Goal: Use online tool/utility: Use online tool/utility

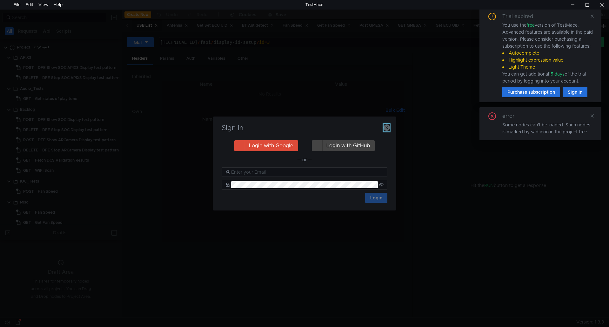
click at [388, 128] on icon "button" at bounding box center [386, 127] width 6 height 6
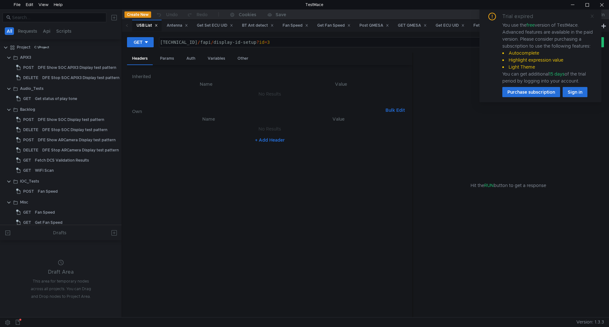
click at [592, 16] on icon at bounding box center [591, 16] width 4 height 4
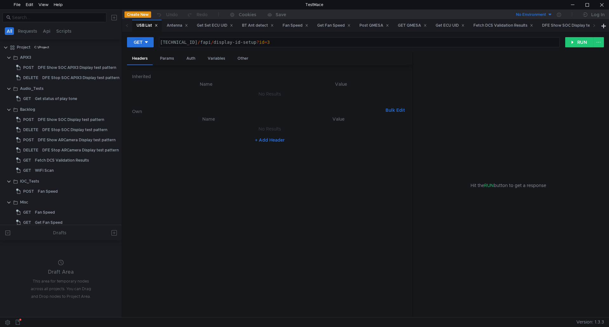
scroll to position [63, 0]
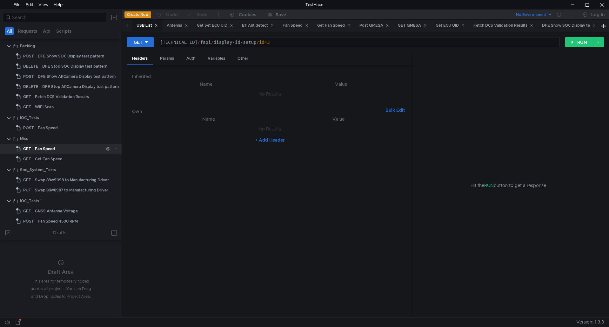
click at [66, 149] on div "Fan Speed" at bounding box center [69, 149] width 69 height 10
click at [346, 25] on div "Get Fan Speed" at bounding box center [333, 25] width 33 height 7
click at [298, 25] on div "Fan Speed" at bounding box center [295, 25] width 26 height 7
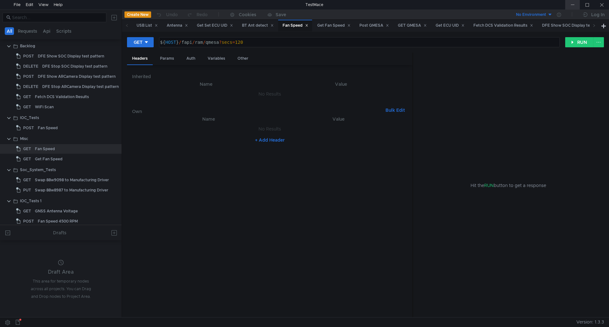
click at [574, 3] on div at bounding box center [572, 5] width 15 height 10
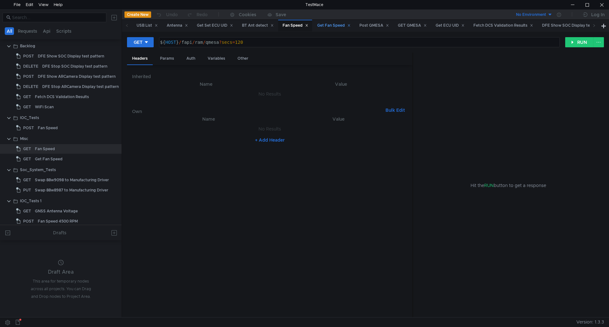
click at [340, 25] on div "Get Fan Speed" at bounding box center [333, 25] width 33 height 7
click at [295, 24] on div "Fan Speed" at bounding box center [295, 25] width 26 height 7
click at [54, 127] on div "Fan Speed" at bounding box center [48, 128] width 20 height 10
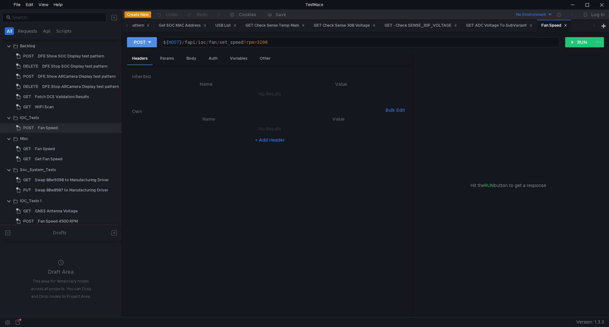
click at [144, 40] on div "POST" at bounding box center [140, 42] width 12 height 7
click at [286, 256] on div at bounding box center [304, 163] width 609 height 327
click at [584, 41] on button "RUN" at bounding box center [579, 42] width 28 height 10
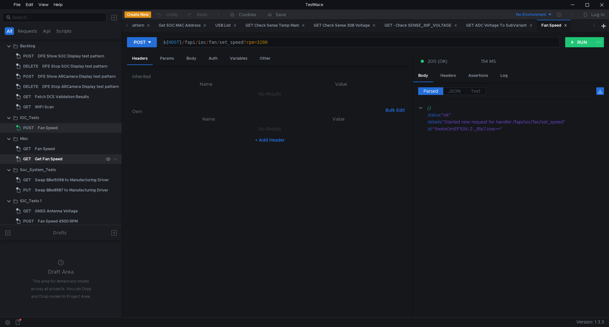
click at [39, 158] on div "Get Fan Speed" at bounding box center [49, 159] width 28 height 10
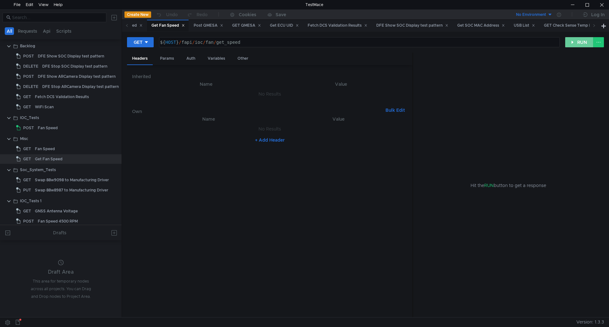
click at [582, 41] on button "RUN" at bounding box center [579, 42] width 28 height 10
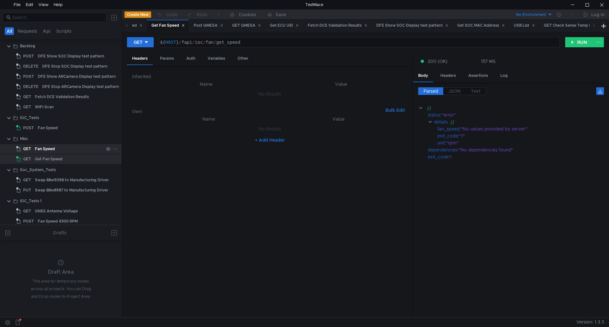
click at [51, 146] on div "Fan Speed" at bounding box center [45, 149] width 20 height 10
click at [50, 148] on div "Fan Speed" at bounding box center [45, 149] width 20 height 10
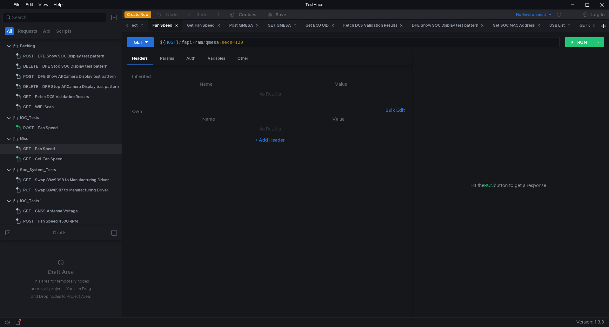
type textarea "${HOST}/fapi/ram/qmesa?secs=120"
drag, startPoint x: 195, startPoint y: 43, endPoint x: 255, endPoint y: 45, distance: 59.4
click at [255, 45] on div "${ HOST } / fapi / ram / qmesa ? secs = 120" at bounding box center [359, 47] width 400 height 15
click at [57, 159] on div "Get Fan Speed" at bounding box center [49, 159] width 28 height 10
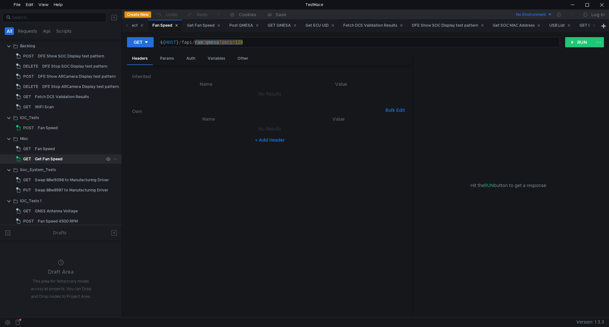
click at [57, 159] on div "Get Fan Speed" at bounding box center [49, 159] width 28 height 10
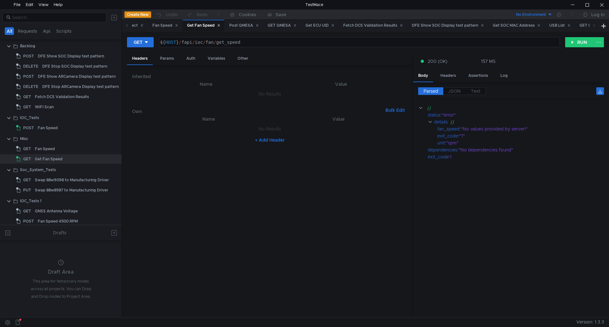
type textarea "${HOST}/fapi/ioc/fan/get_speed"
click at [254, 43] on div "${ HOST } / fapi / ioc / fan / get_speed" at bounding box center [359, 47] width 400 height 15
click at [584, 43] on button "RUN" at bounding box center [579, 42] width 28 height 10
click at [431, 195] on cdk-virtual-scroll-viewport "{} status : "error" details {} fan_speed : "No values provided by server!" exit…" at bounding box center [511, 208] width 186 height 208
click at [410, 242] on div "Inherited Name Value No Results Own Bulk Edit XXXXXXXXXXXXXXXXXXXXXXXXXXXXXXXXX…" at bounding box center [269, 191] width 285 height 252
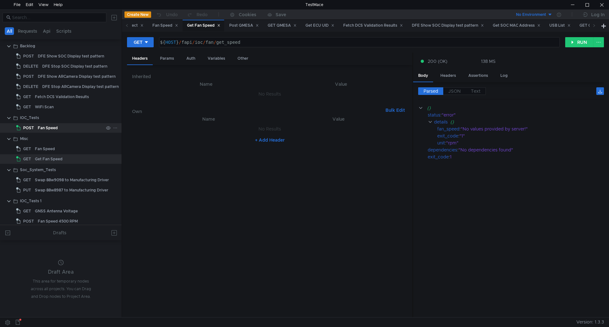
click at [55, 127] on div "Fan Speed" at bounding box center [48, 128] width 20 height 10
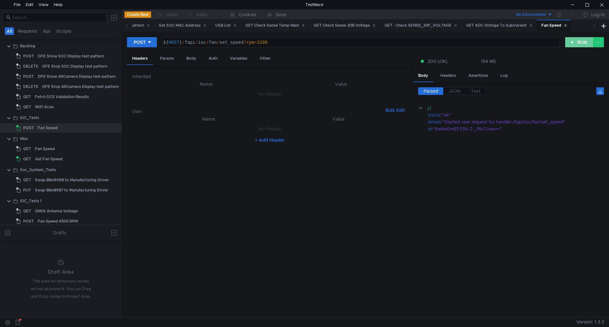
click at [578, 41] on button "RUN" at bounding box center [579, 42] width 28 height 10
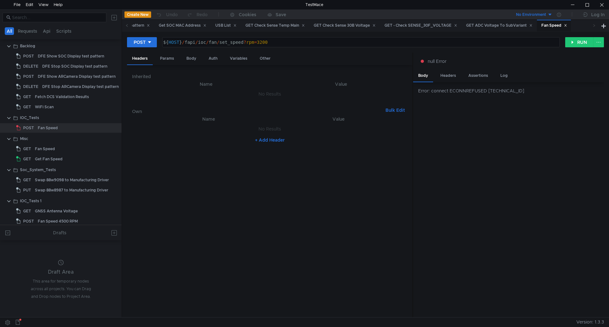
click at [493, 111] on div "Error: connect ECONNREFUSED [TECHNICAL_ID]" at bounding box center [508, 199] width 191 height 235
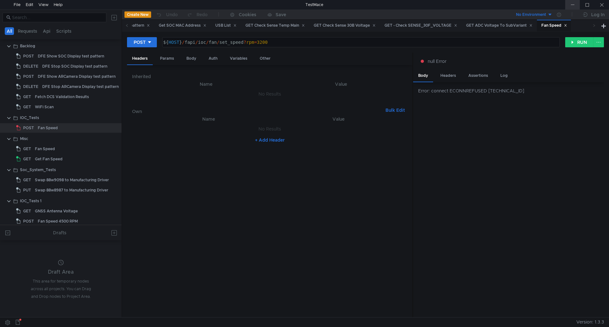
click at [572, 4] on div at bounding box center [572, 5] width 15 height 10
